Goal: Information Seeking & Learning: Learn about a topic

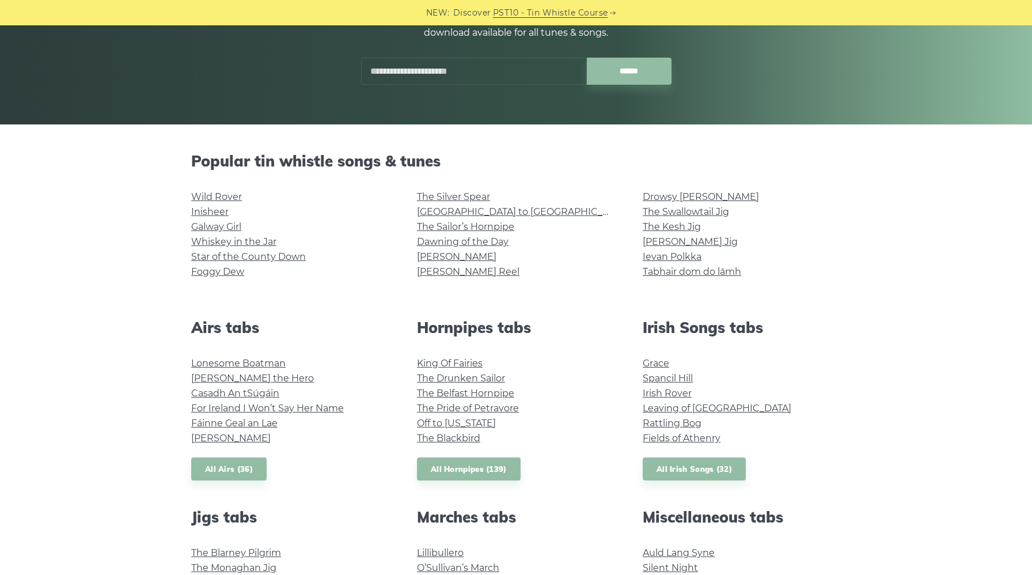
scroll to position [206, 0]
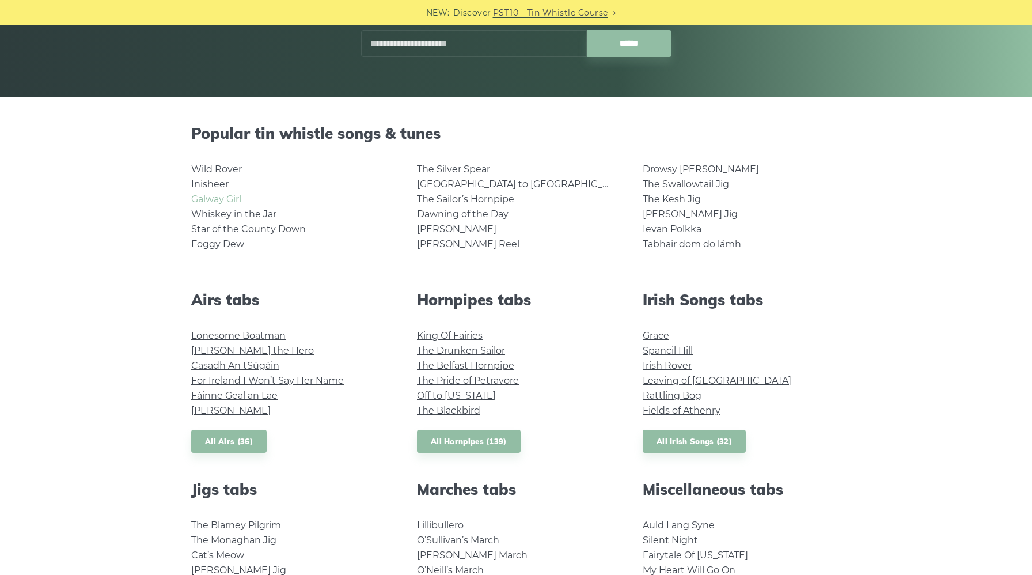
click at [229, 201] on link "Galway Girl" at bounding box center [216, 198] width 50 height 11
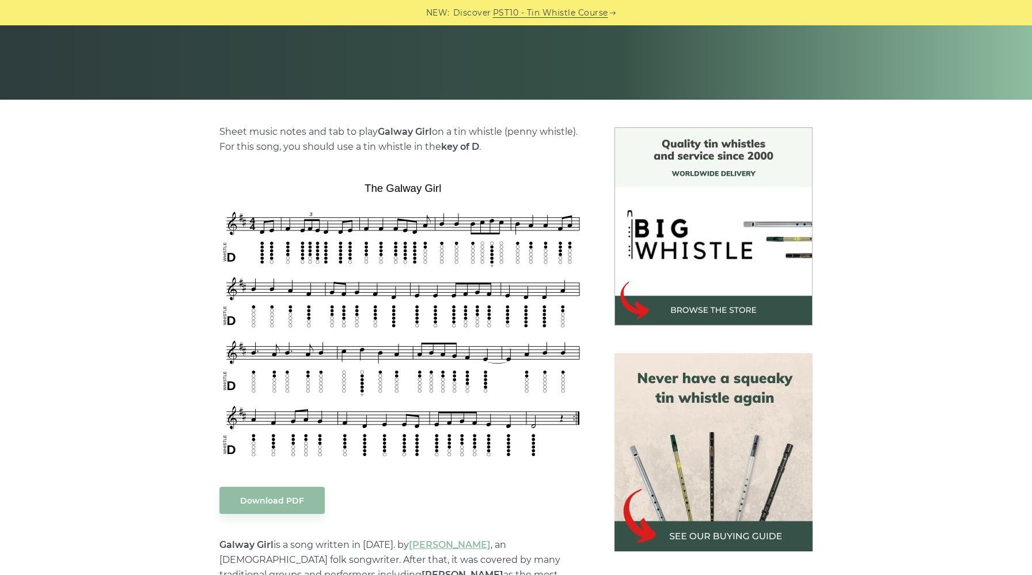
scroll to position [207, 0]
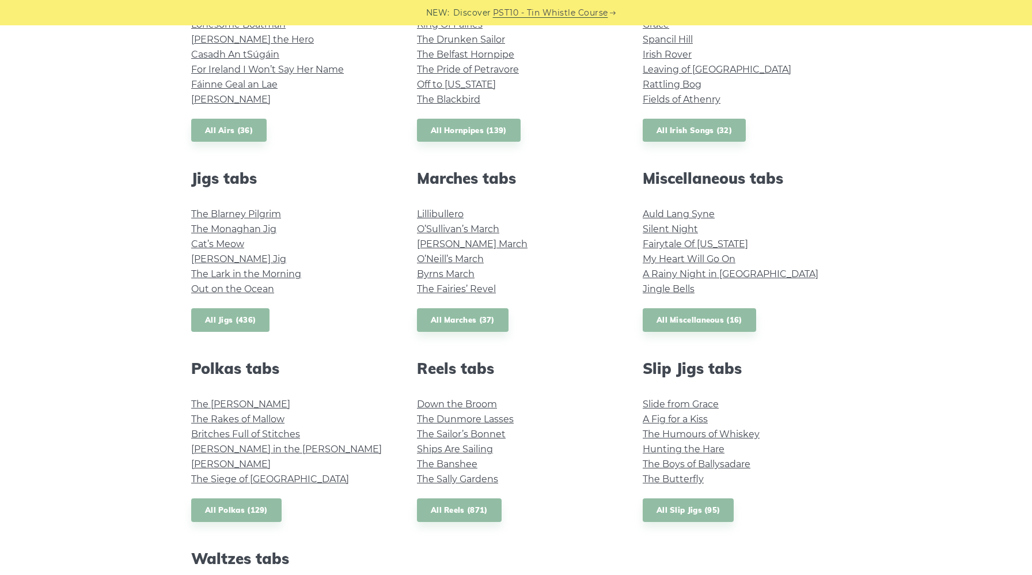
scroll to position [518, 0]
click at [260, 273] on link "The Lark in the Morning" at bounding box center [246, 272] width 110 height 11
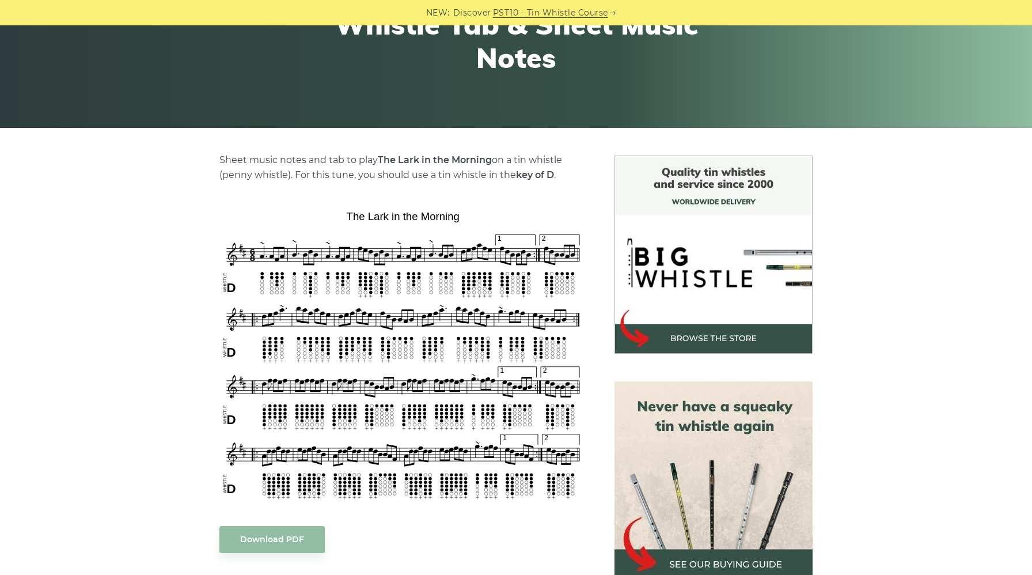
scroll to position [185, 0]
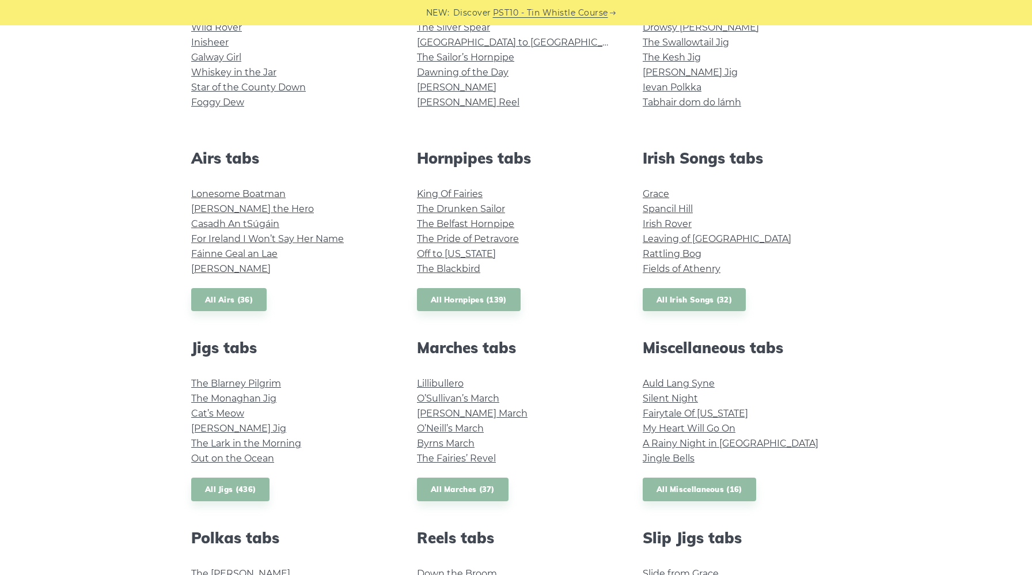
scroll to position [345, 0]
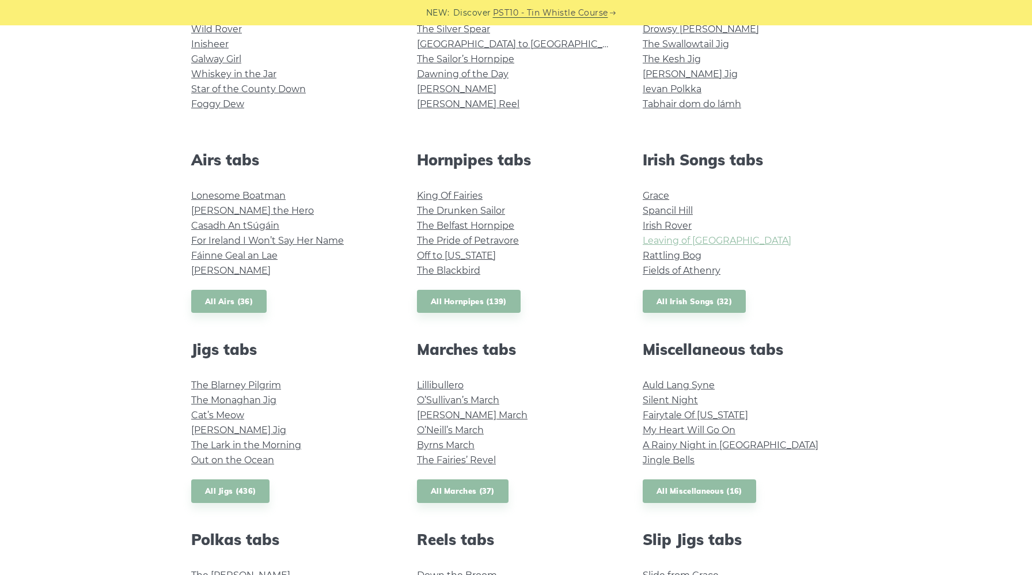
click at [684, 241] on link "Leaving of [GEOGRAPHIC_DATA]" at bounding box center [716, 240] width 149 height 11
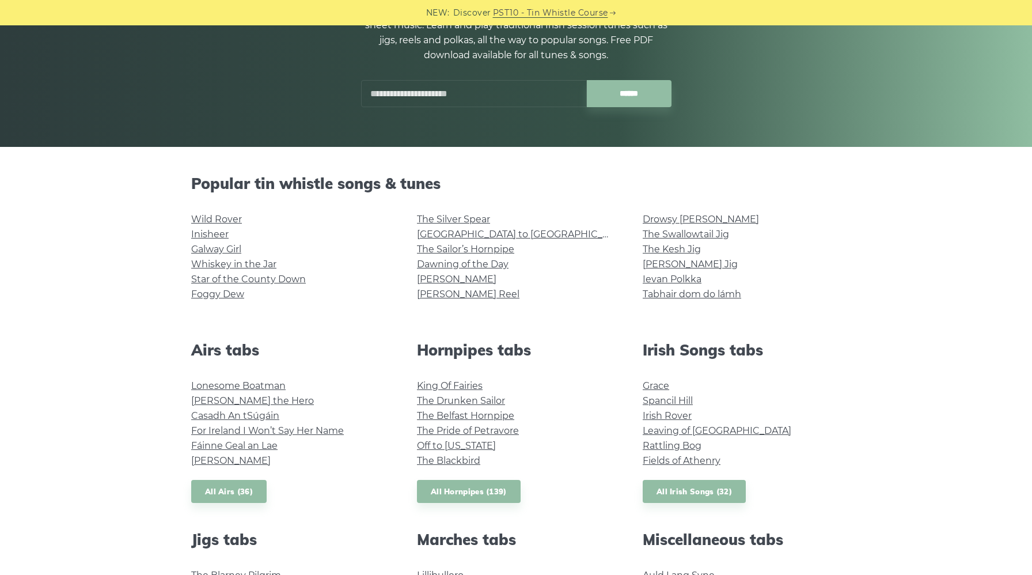
scroll to position [154, 0]
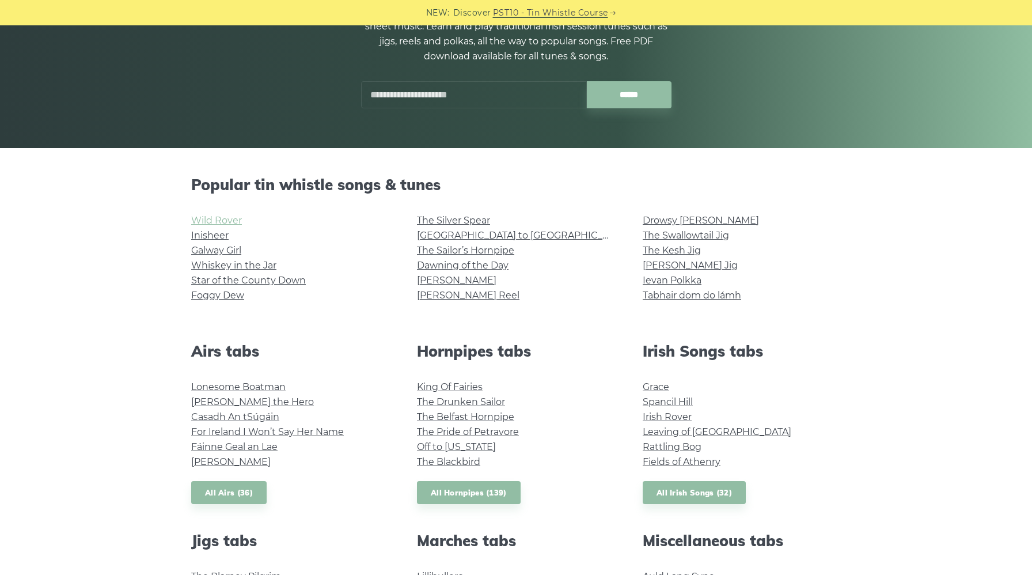
click at [208, 220] on link "Wild Rover" at bounding box center [216, 220] width 51 height 11
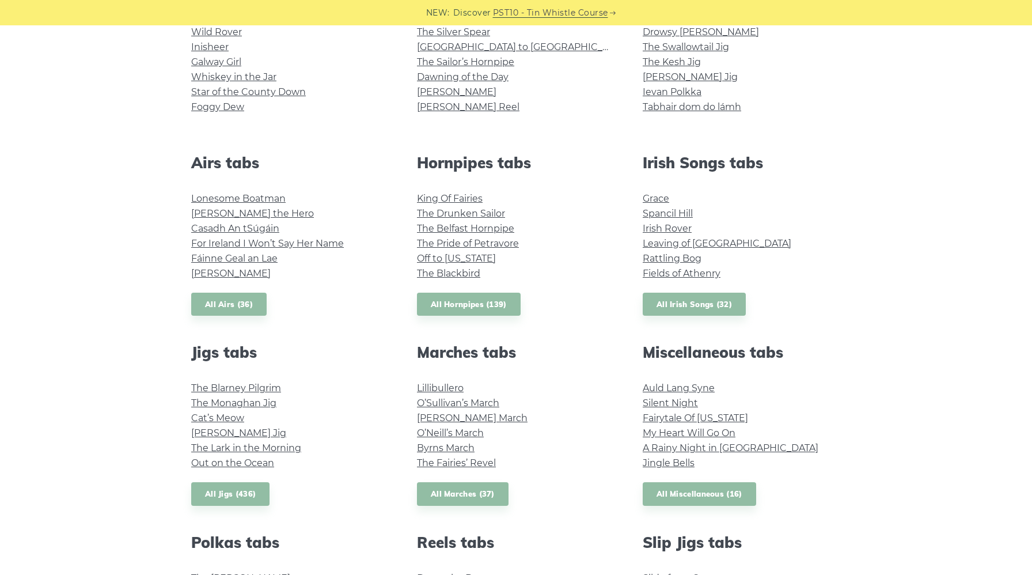
scroll to position [375, 0]
